Goal: Information Seeking & Learning: Learn about a topic

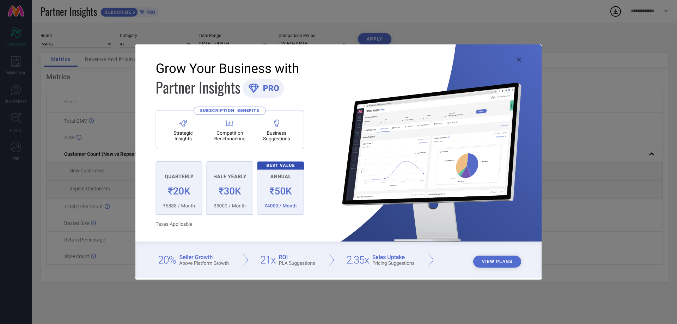
click at [519, 60] on icon at bounding box center [519, 59] width 4 height 4
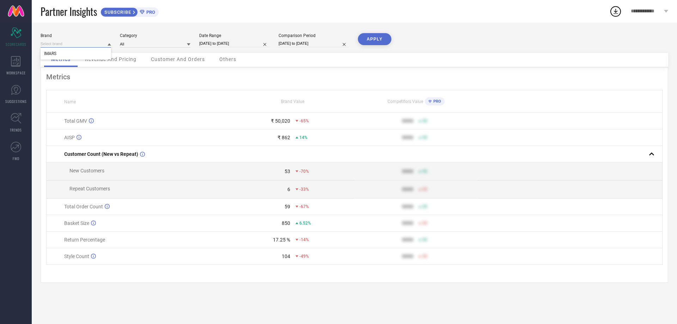
click at [68, 45] on input at bounding box center [76, 43] width 71 height 7
click at [122, 42] on input at bounding box center [155, 43] width 71 height 7
select select "7"
select select "2025"
select select "8"
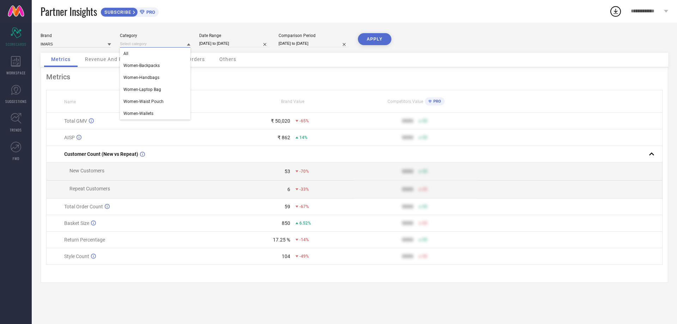
select select "2025"
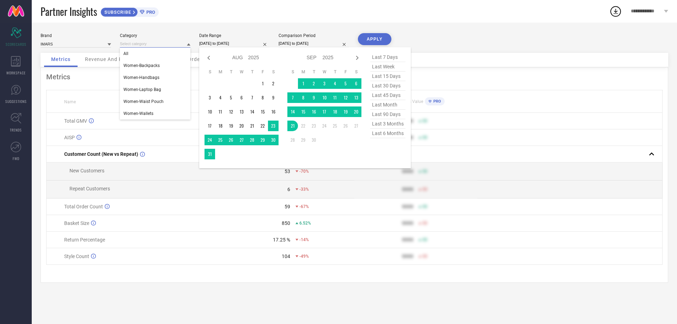
click at [205, 41] on input "[DATE] to [DATE]" at bounding box center [234, 43] width 71 height 7
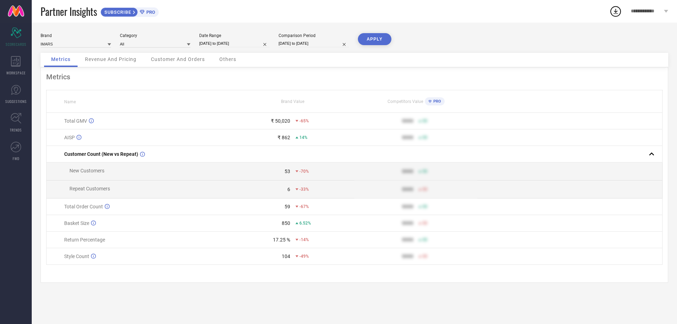
click at [306, 29] on div "Brand IMARS Category All Date Range [DATE] to [DATE] Comparison Period [DATE] t…" at bounding box center [354, 174] width 645 height 302
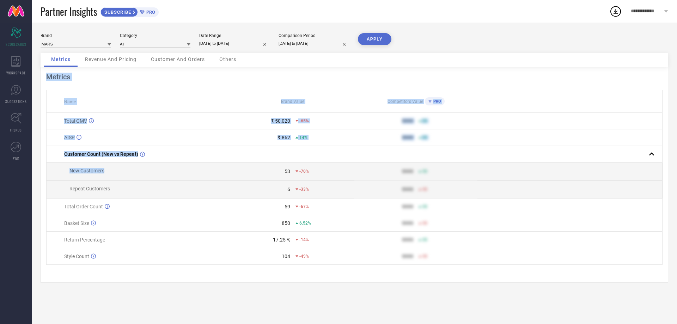
drag, startPoint x: 117, startPoint y: 171, endPoint x: 40, endPoint y: 177, distance: 76.8
click at [40, 177] on div "Brand IMARS Category All Date Range [DATE] to [DATE] Comparison Period [DATE] t…" at bounding box center [354, 174] width 645 height 302
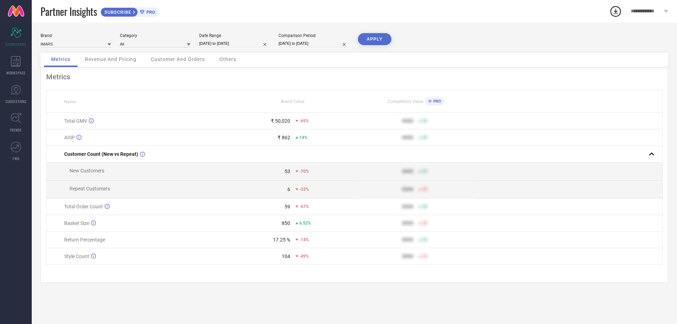
click at [70, 178] on td "New Customers" at bounding box center [139, 172] width 185 height 18
drag, startPoint x: 68, startPoint y: 189, endPoint x: 126, endPoint y: 191, distance: 58.2
click at [126, 191] on td "Repeat Customers" at bounding box center [139, 190] width 185 height 18
drag, startPoint x: 131, startPoint y: 226, endPoint x: 61, endPoint y: 233, distance: 70.9
click at [61, 232] on td "Basket Size" at bounding box center [139, 223] width 185 height 17
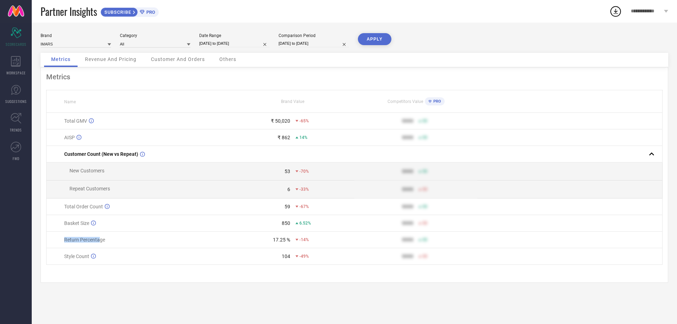
drag, startPoint x: 64, startPoint y: 247, endPoint x: 130, endPoint y: 282, distance: 75.4
click at [100, 247] on td "Return Percentage" at bounding box center [139, 240] width 185 height 17
drag, startPoint x: 133, startPoint y: 287, endPoint x: 129, endPoint y: 282, distance: 5.3
click at [133, 287] on div "Brand IMARS Category All Date Range [DATE] to [DATE] Comparison Period [DATE] t…" at bounding box center [354, 174] width 645 height 302
click at [14, 60] on icon at bounding box center [16, 61] width 10 height 11
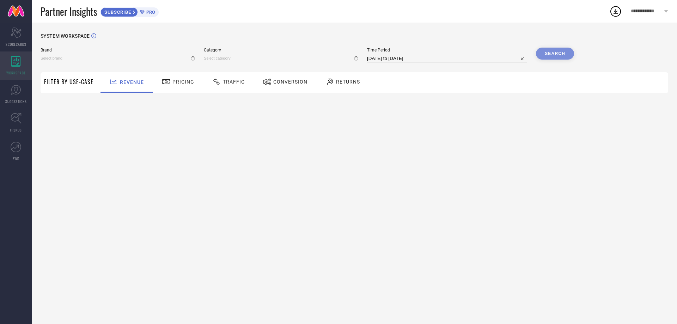
type input "IMARS"
type input "All"
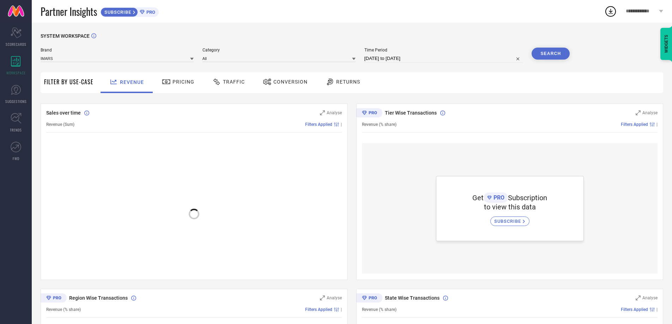
click at [183, 83] on span "Pricing" at bounding box center [183, 82] width 22 height 6
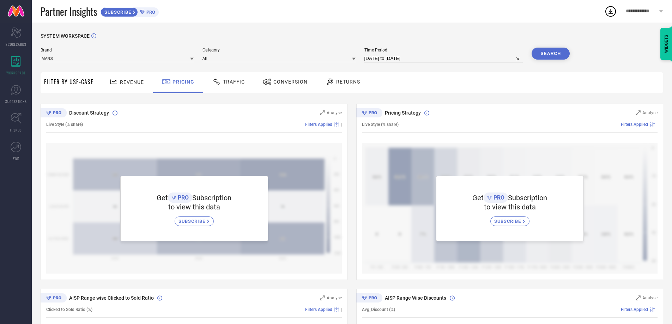
click at [132, 81] on span "Revenue" at bounding box center [132, 82] width 24 height 6
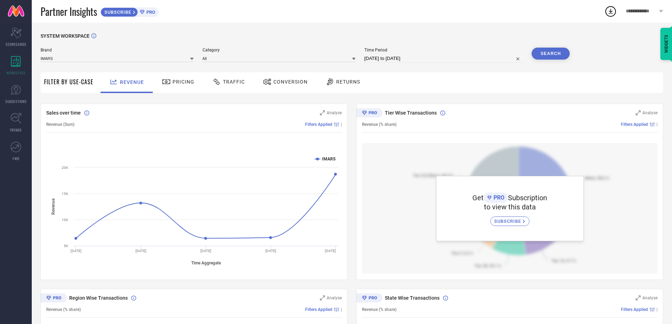
click at [176, 85] on span "Pricing" at bounding box center [183, 82] width 22 height 6
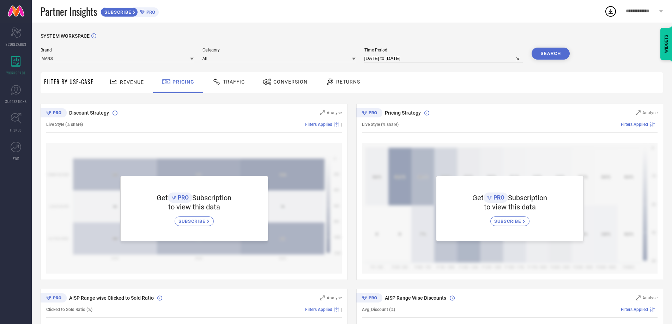
click at [255, 78] on div "Conversion" at bounding box center [285, 82] width 62 height 21
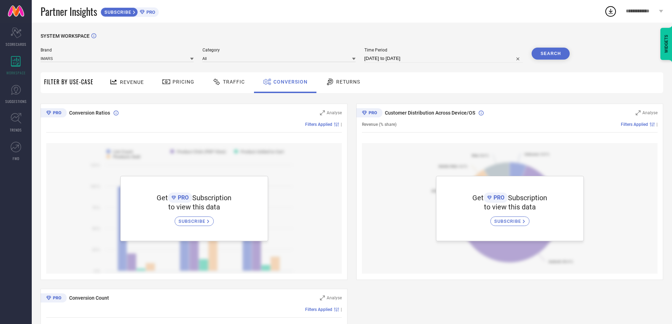
click at [219, 81] on icon at bounding box center [216, 82] width 9 height 8
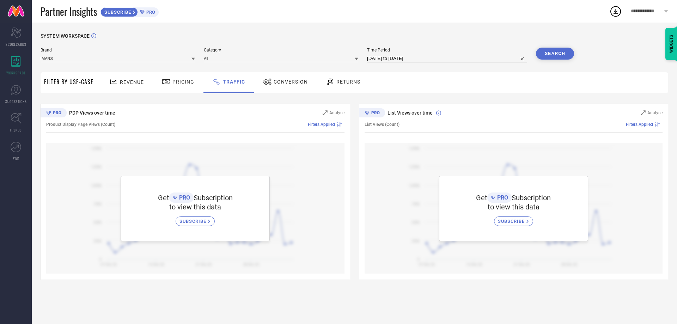
click at [330, 74] on div "Returns" at bounding box center [343, 82] width 52 height 21
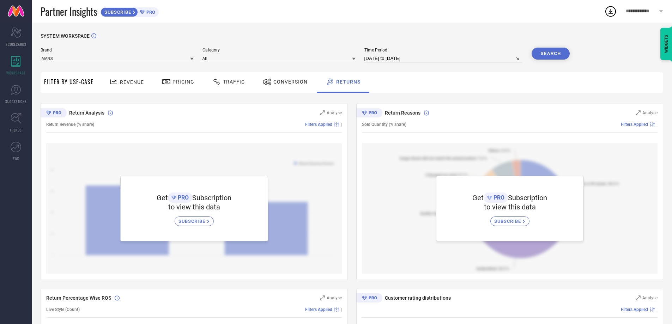
click at [106, 85] on div "Revenue" at bounding box center [127, 82] width 52 height 21
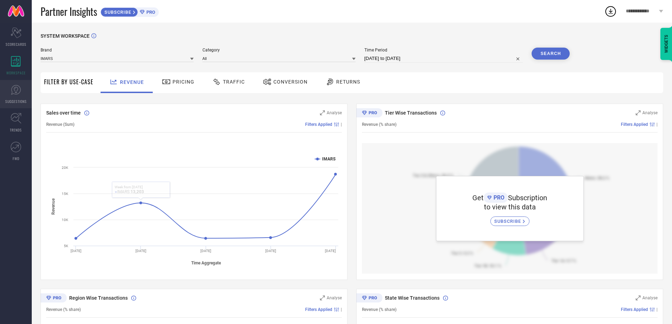
click at [18, 82] on link "SUGGESTIONS" at bounding box center [16, 94] width 32 height 28
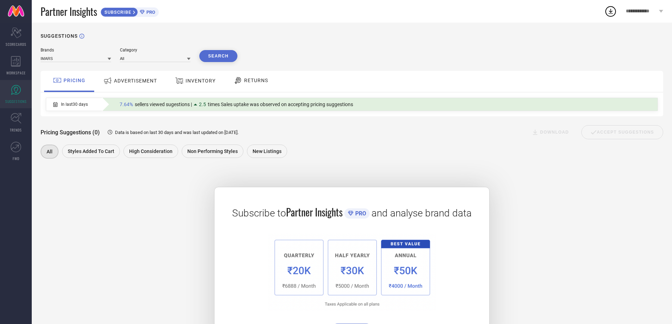
click at [127, 73] on div "ADVERTISEMENT" at bounding box center [130, 81] width 71 height 21
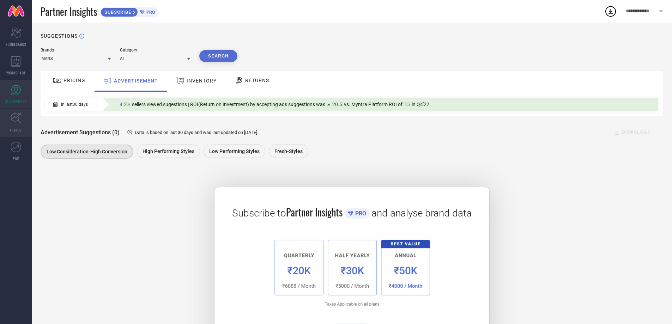
drag, startPoint x: 77, startPoint y: 85, endPoint x: 24, endPoint y: 113, distance: 60.4
click at [77, 85] on div "PRICING" at bounding box center [69, 80] width 36 height 12
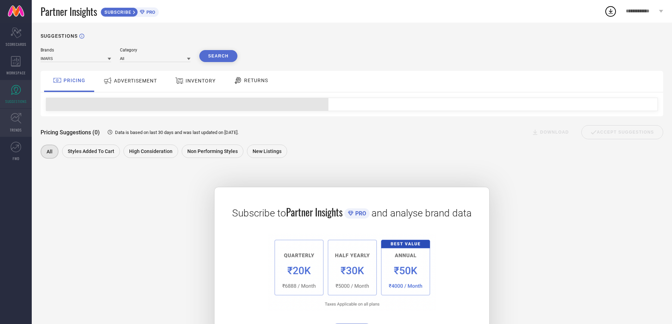
click at [17, 116] on icon at bounding box center [16, 118] width 11 height 11
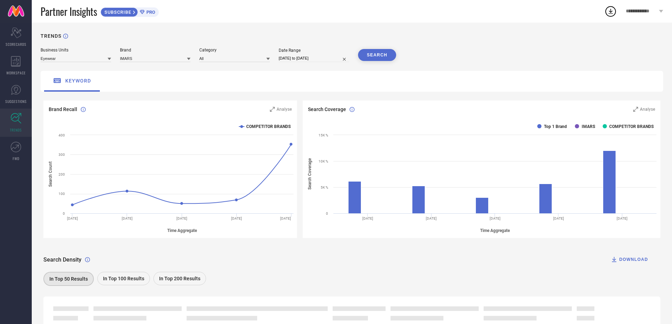
click at [158, 64] on div "TRENDS Business Units Eyewear Brand IMARS Category All Date Range [DATE] to [DA…" at bounding box center [352, 200] width 640 height 355
click at [163, 60] on input at bounding box center [155, 58] width 71 height 7
click at [209, 37] on div "TRENDS" at bounding box center [352, 40] width 622 height 14
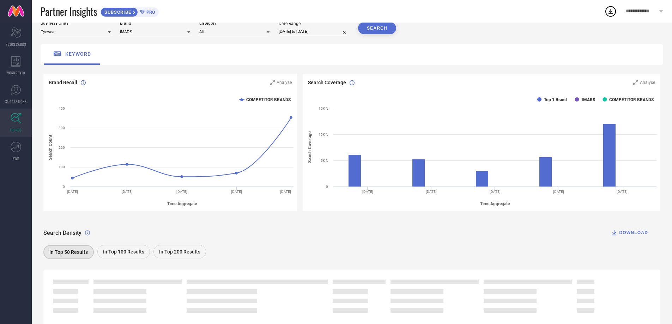
scroll to position [55, 0]
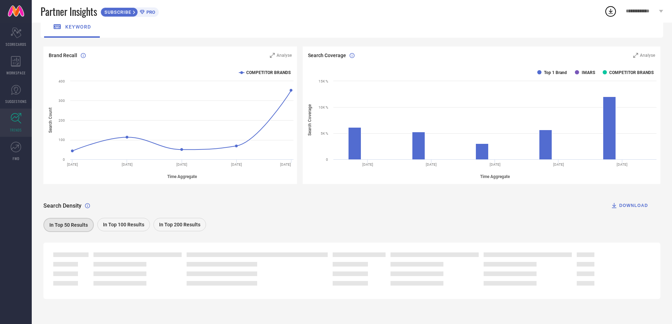
click at [125, 227] on div "In Top 100 Results" at bounding box center [123, 224] width 53 height 13
click at [65, 227] on div "In Top 50 Results" at bounding box center [68, 224] width 50 height 13
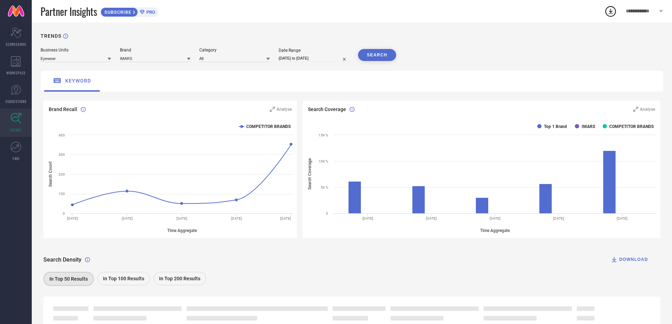
click at [644, 14] on div "**********" at bounding box center [644, 11] width 55 height 23
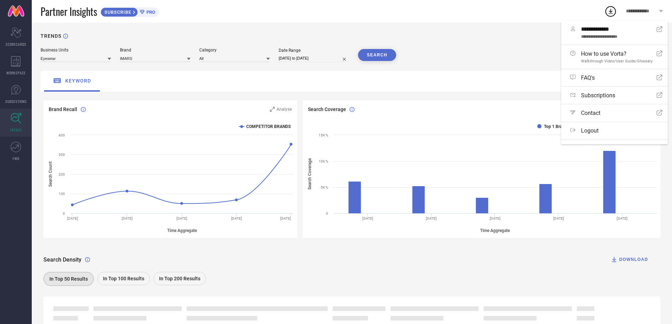
click at [644, 10] on span "**********" at bounding box center [641, 11] width 31 height 6
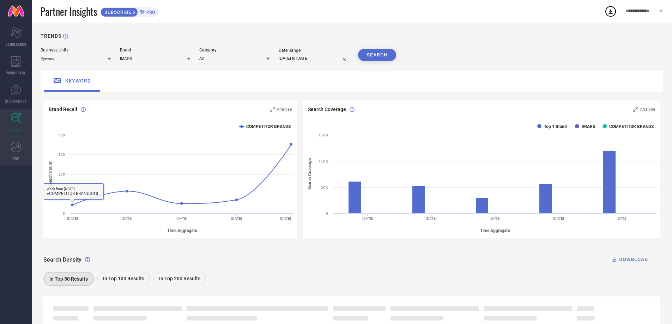
click at [4, 142] on link "FWD" at bounding box center [16, 151] width 32 height 28
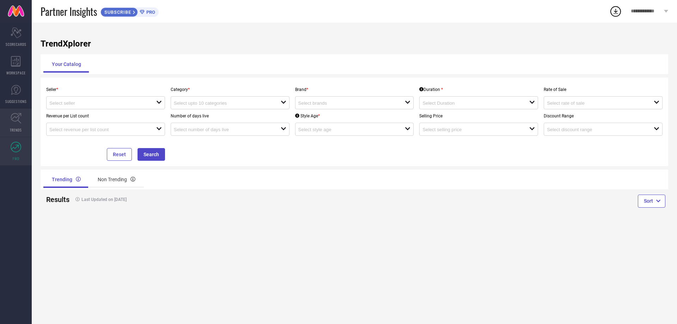
click at [21, 121] on icon at bounding box center [16, 118] width 11 height 11
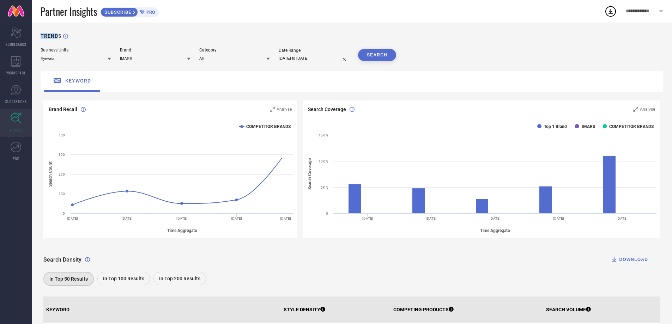
drag, startPoint x: 41, startPoint y: 34, endPoint x: 77, endPoint y: 46, distance: 38.1
click at [59, 35] on h1 "TRENDS" at bounding box center [51, 36] width 21 height 6
click at [78, 46] on div "TRENDS" at bounding box center [352, 40] width 622 height 14
